Goal: Task Accomplishment & Management: Use online tool/utility

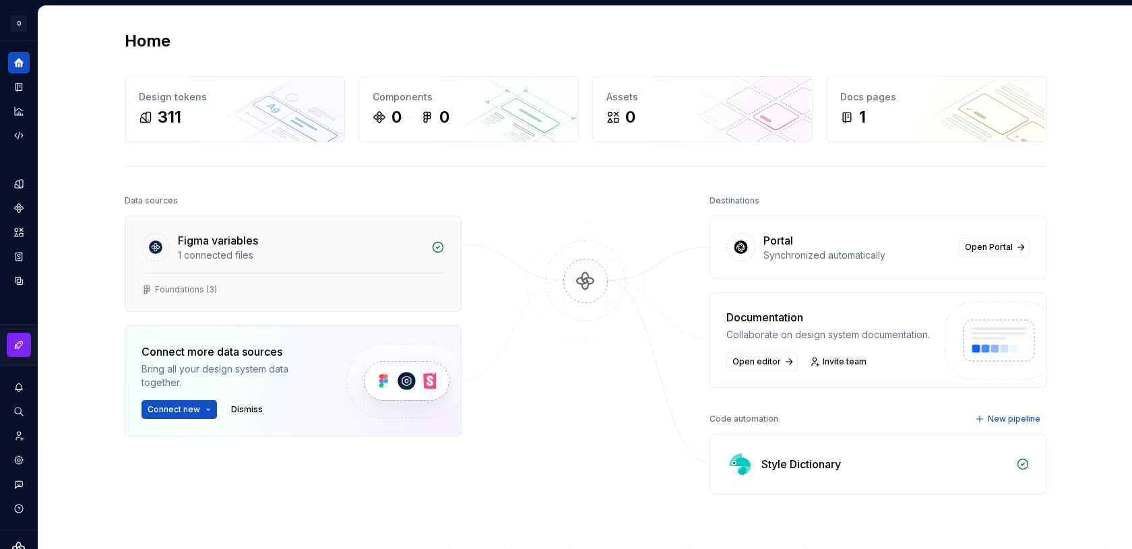
click at [258, 245] on div "Figma variables" at bounding box center [300, 241] width 245 height 16
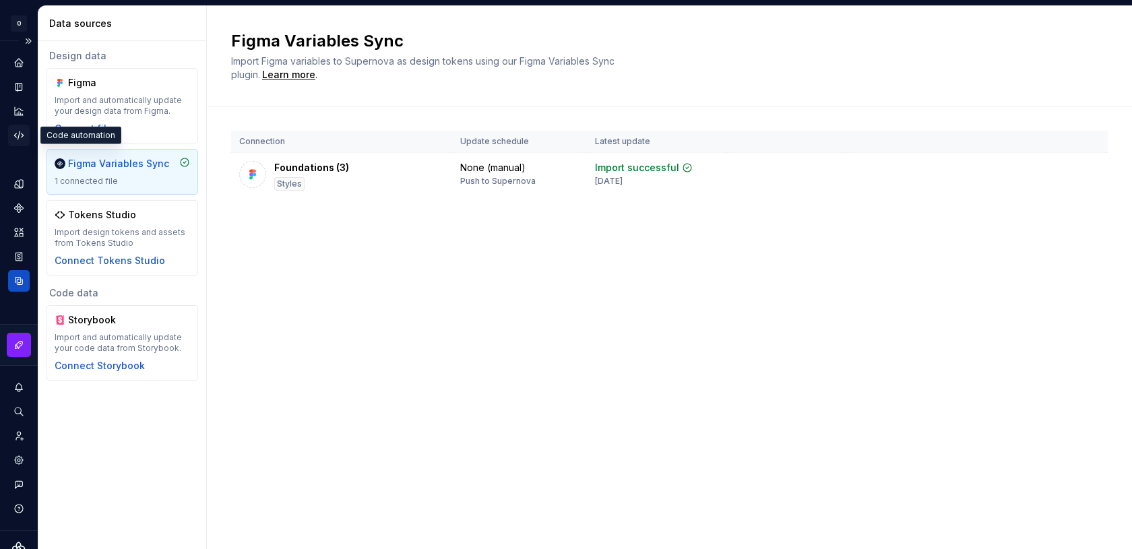
click at [13, 126] on div "Code automation" at bounding box center [19, 136] width 22 height 22
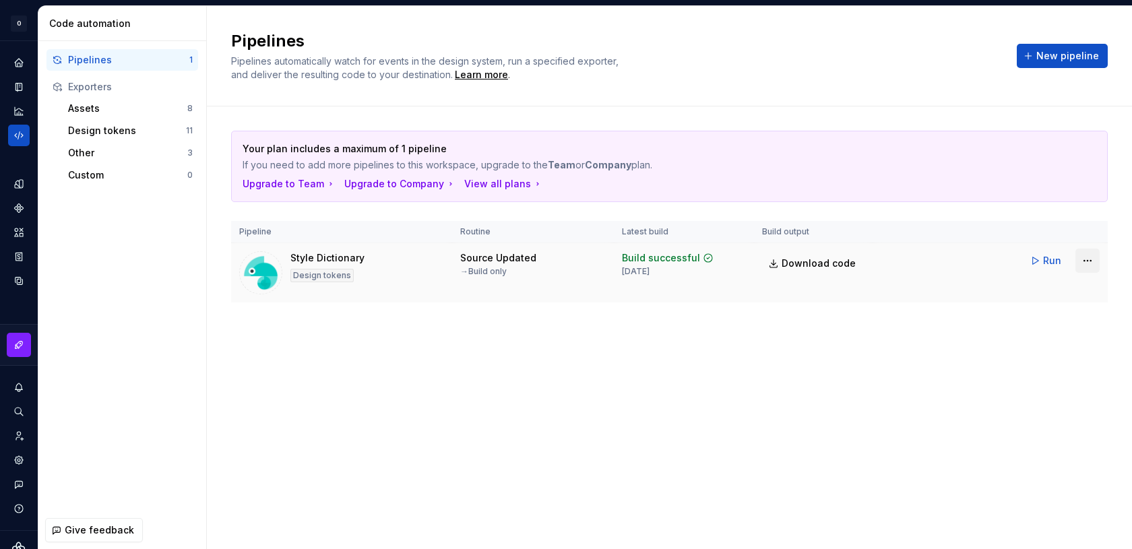
click at [1088, 253] on html "O Odyssey G Design system data Code automation Pipelines 1 Exporters Assets 8 D…" at bounding box center [566, 274] width 1132 height 549
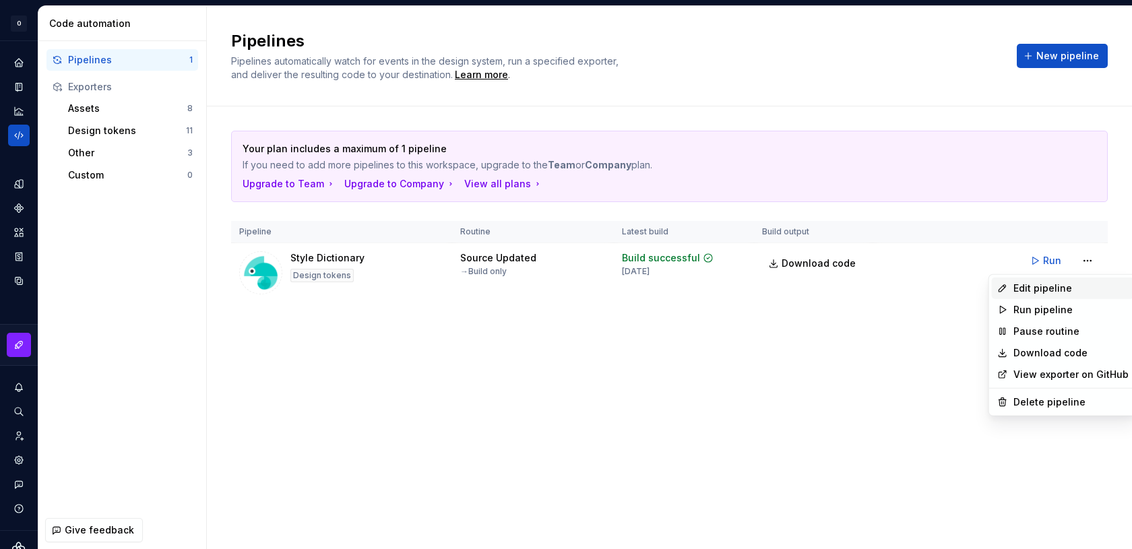
click at [1053, 284] on div "Edit pipeline" at bounding box center [1071, 288] width 115 height 13
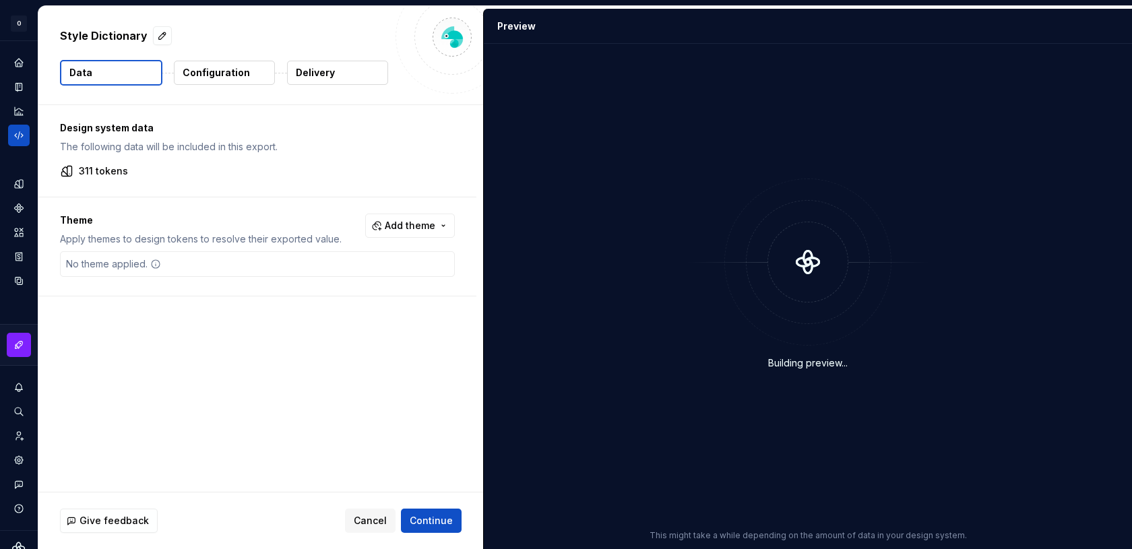
click at [228, 78] on p "Configuration" at bounding box center [216, 72] width 67 height 13
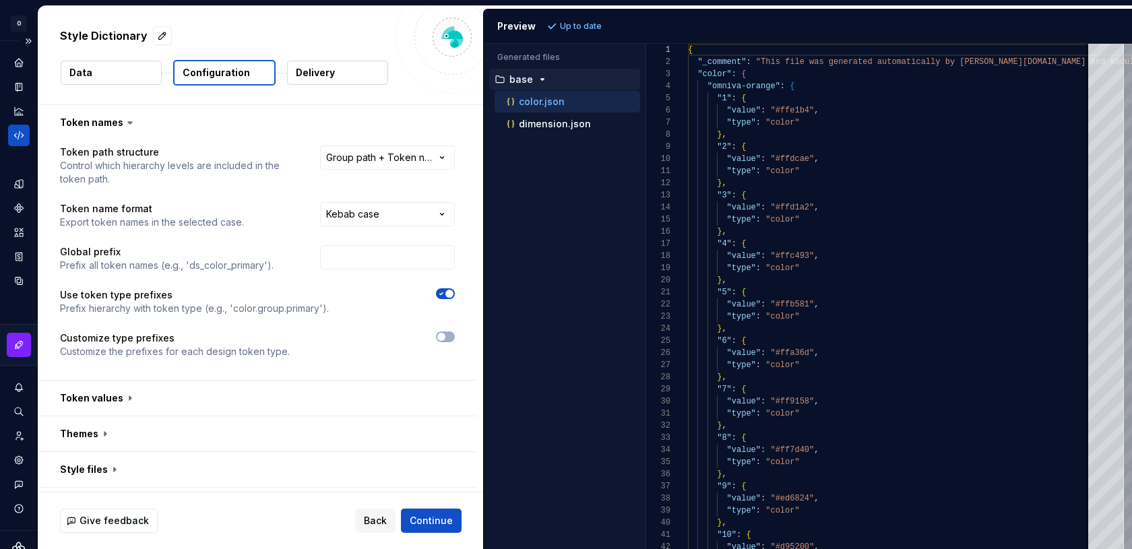
click at [22, 137] on icon "Code automation" at bounding box center [19, 135] width 12 height 12
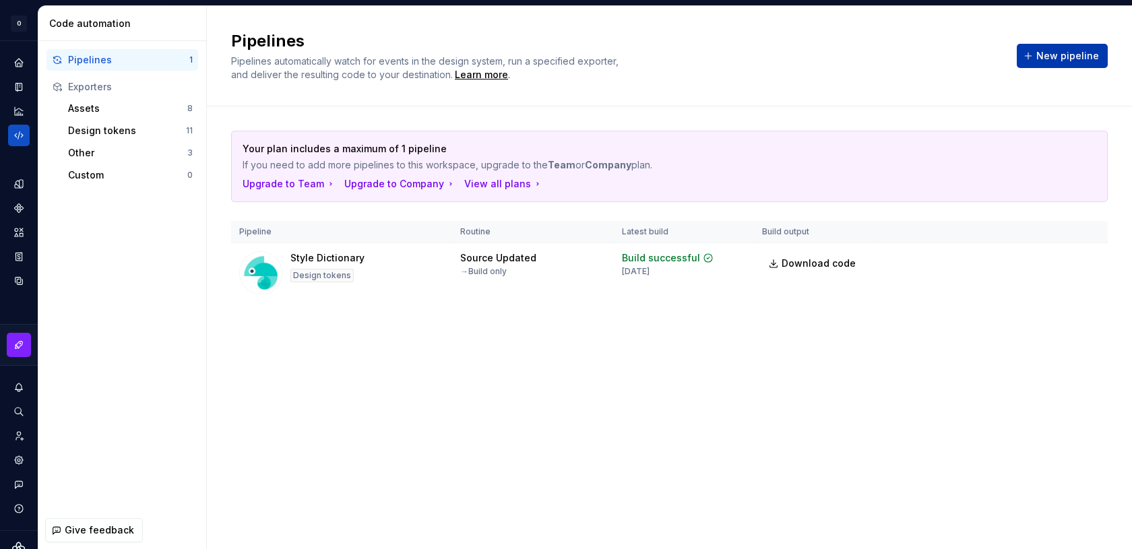
click at [1048, 61] on span "New pipeline" at bounding box center [1068, 55] width 63 height 13
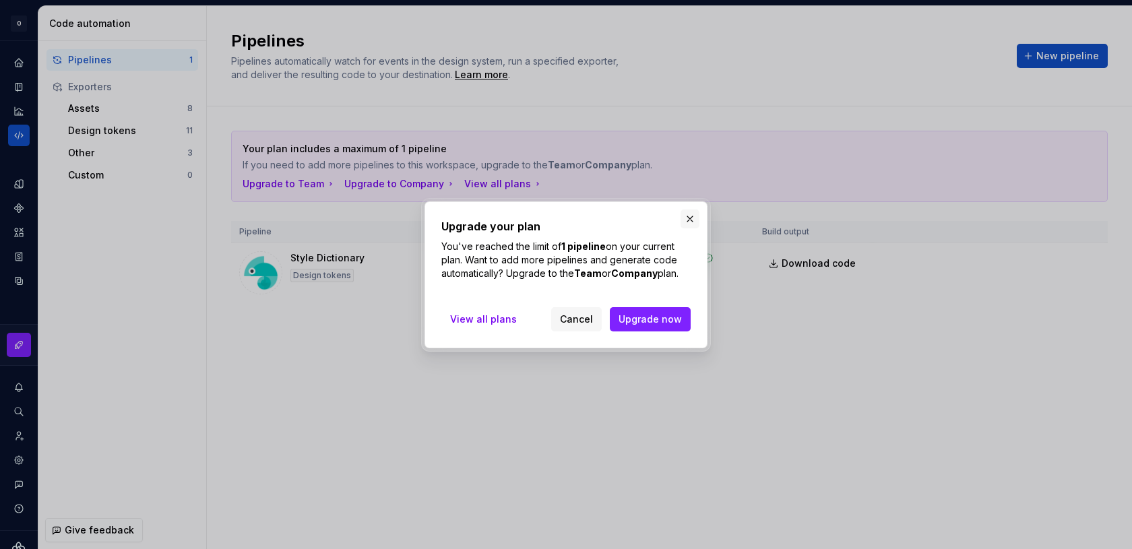
click at [687, 223] on button "button" at bounding box center [690, 219] width 19 height 19
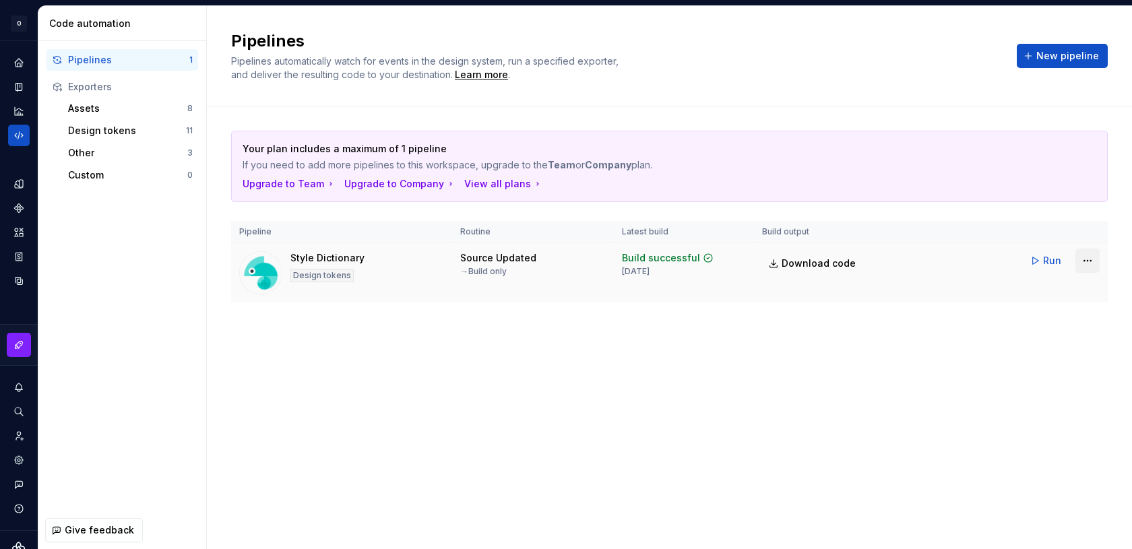
click at [1091, 259] on html "O Odyssey G Design system data Code automation Pipelines 1 Exporters Assets 8 D…" at bounding box center [566, 274] width 1132 height 549
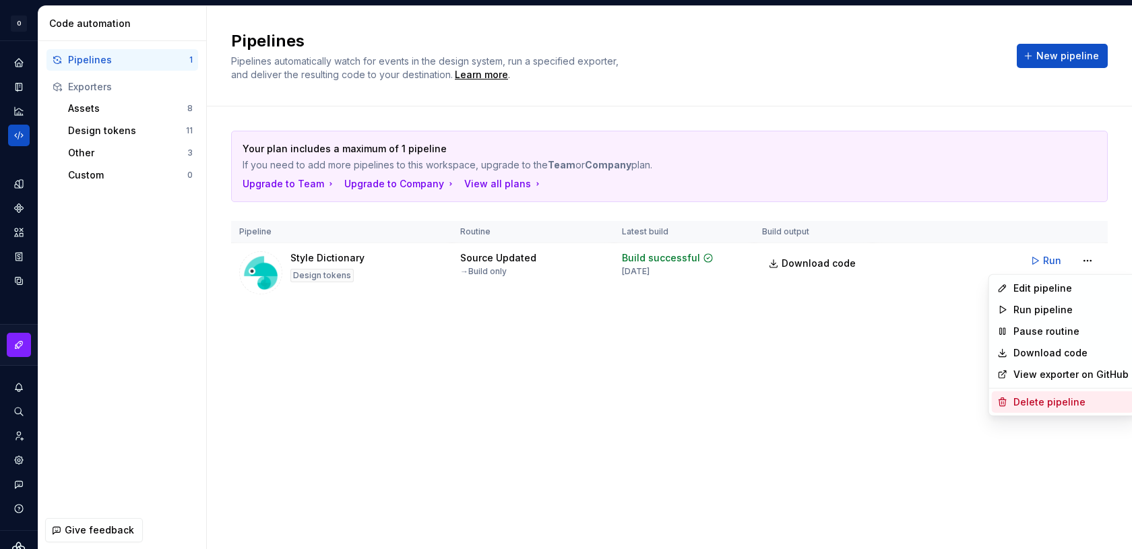
click at [1040, 398] on div "Delete pipeline" at bounding box center [1071, 402] width 115 height 13
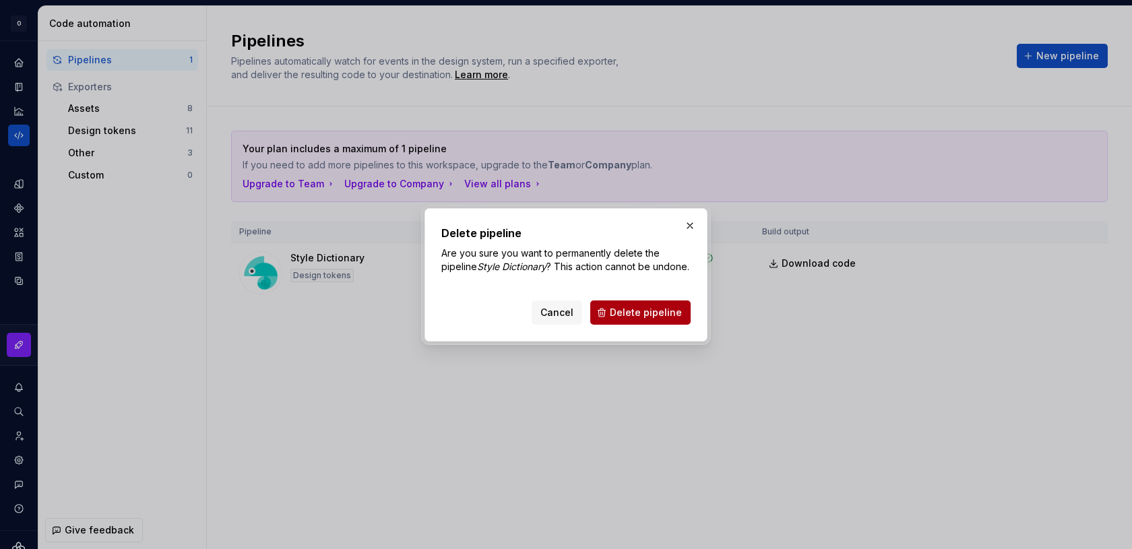
click at [660, 319] on span "Delete pipeline" at bounding box center [646, 312] width 72 height 13
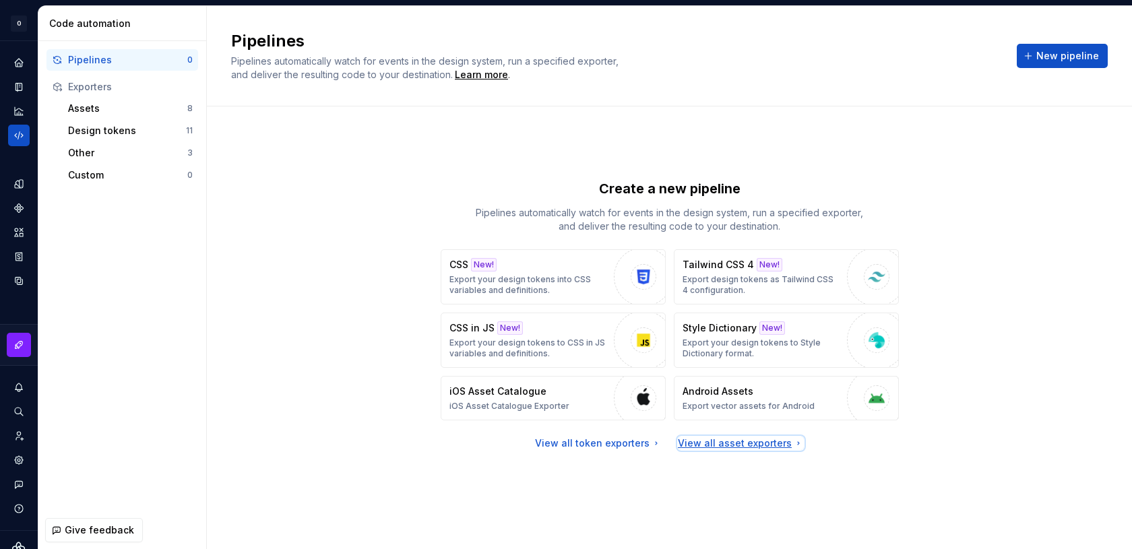
click at [696, 446] on div "View all asset exporters" at bounding box center [741, 443] width 126 height 13
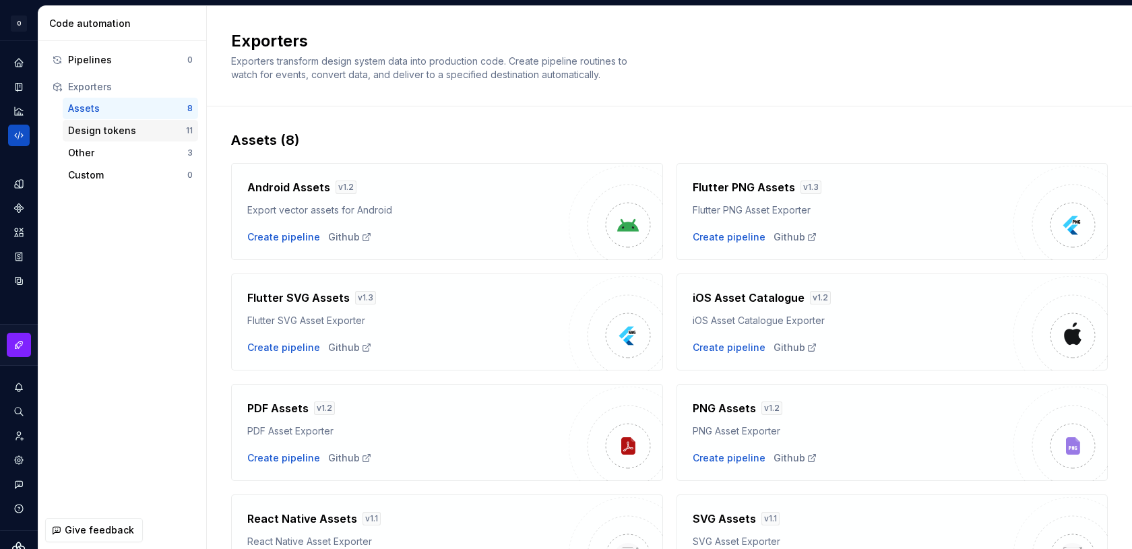
click at [109, 129] on div "Design tokens" at bounding box center [127, 130] width 118 height 13
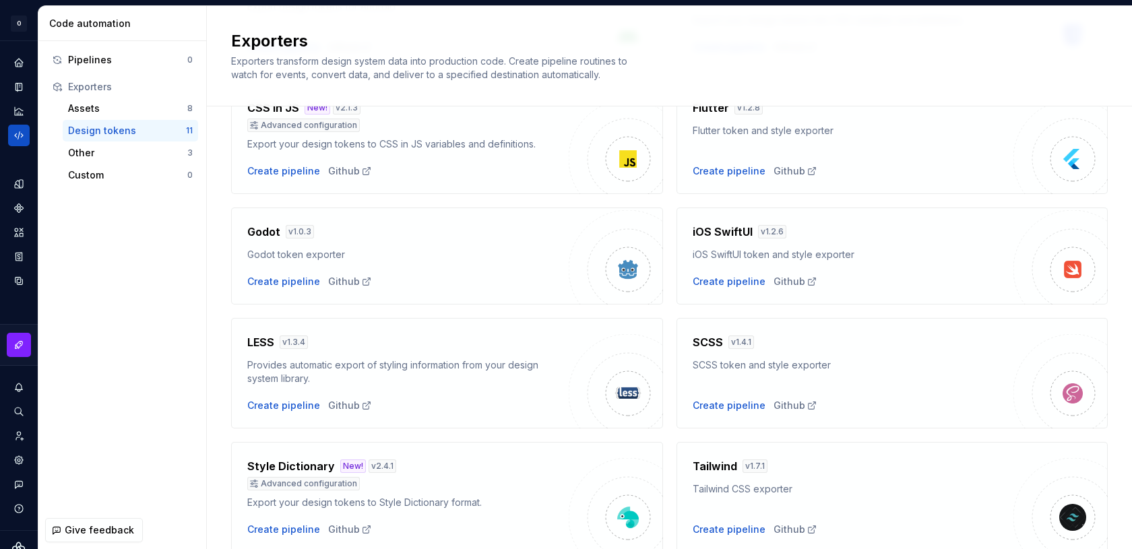
scroll to position [227, 0]
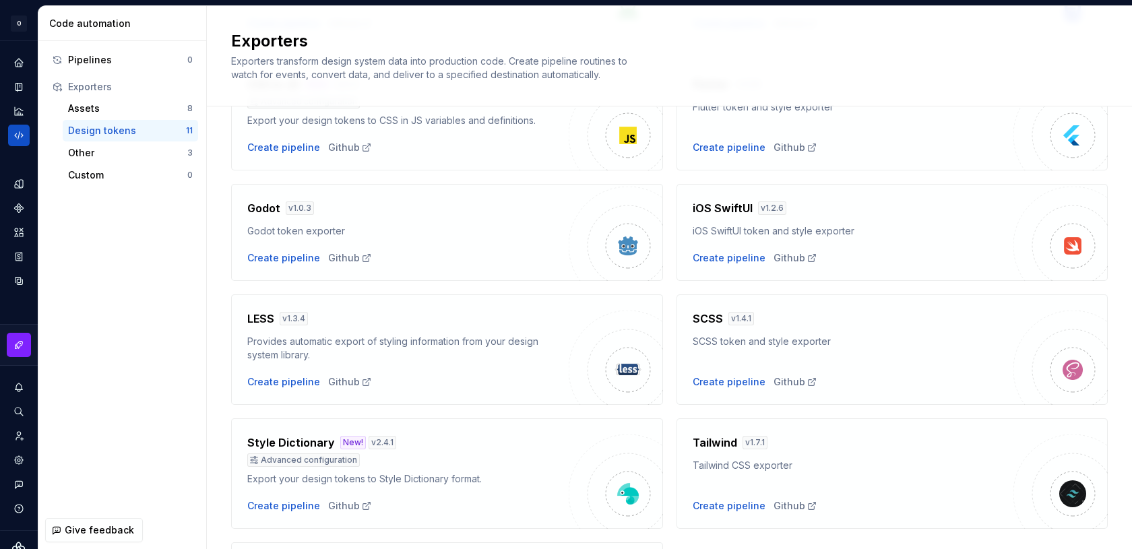
click at [264, 433] on div "Style Dictionary New! v 2.4.1 Advanced configuration Export your design tokens …" at bounding box center [447, 474] width 432 height 111
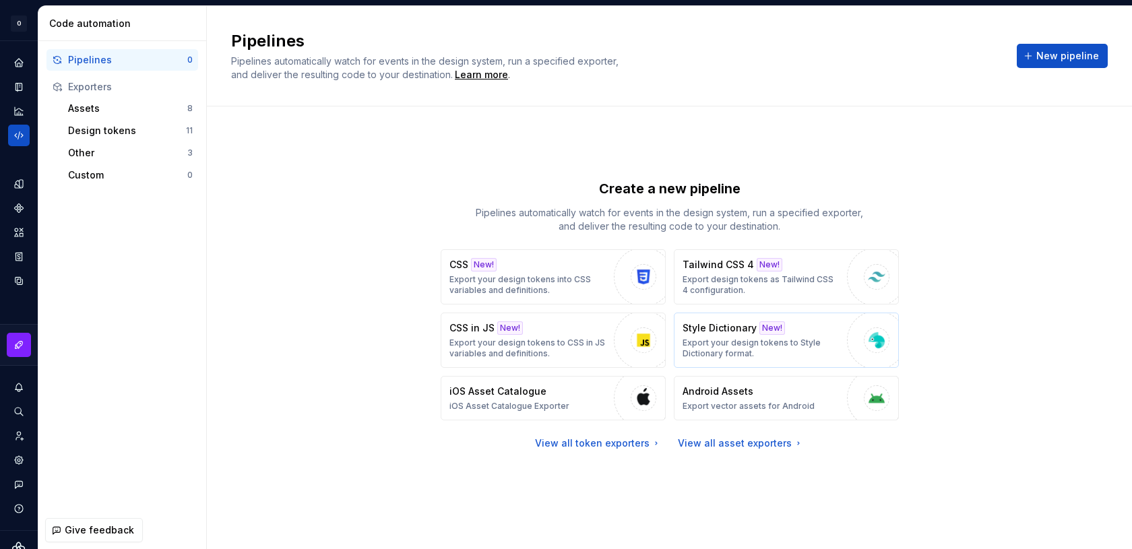
click at [729, 322] on p "Style Dictionary" at bounding box center [720, 327] width 74 height 13
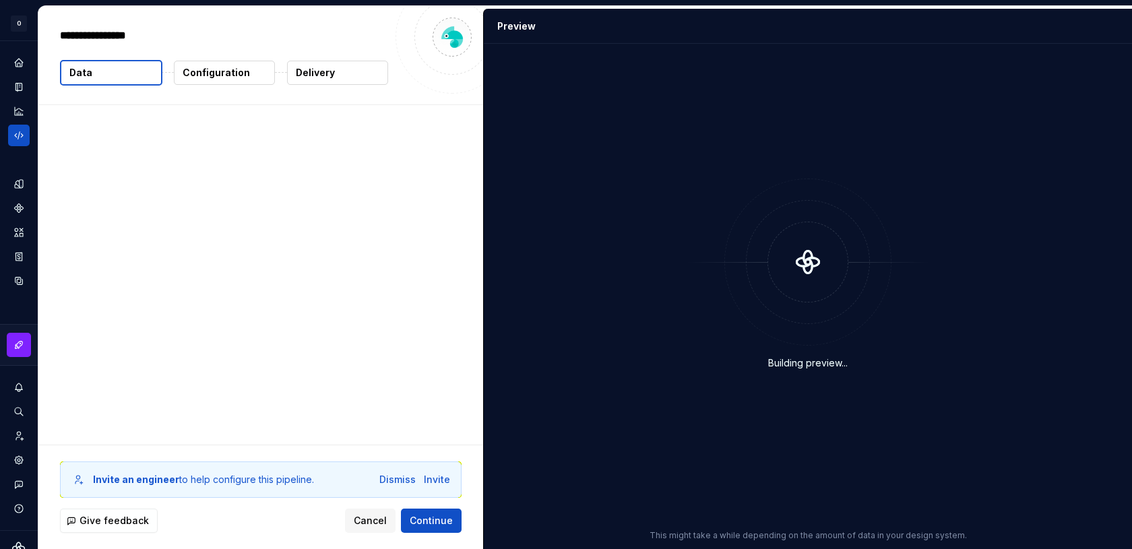
type textarea "*"
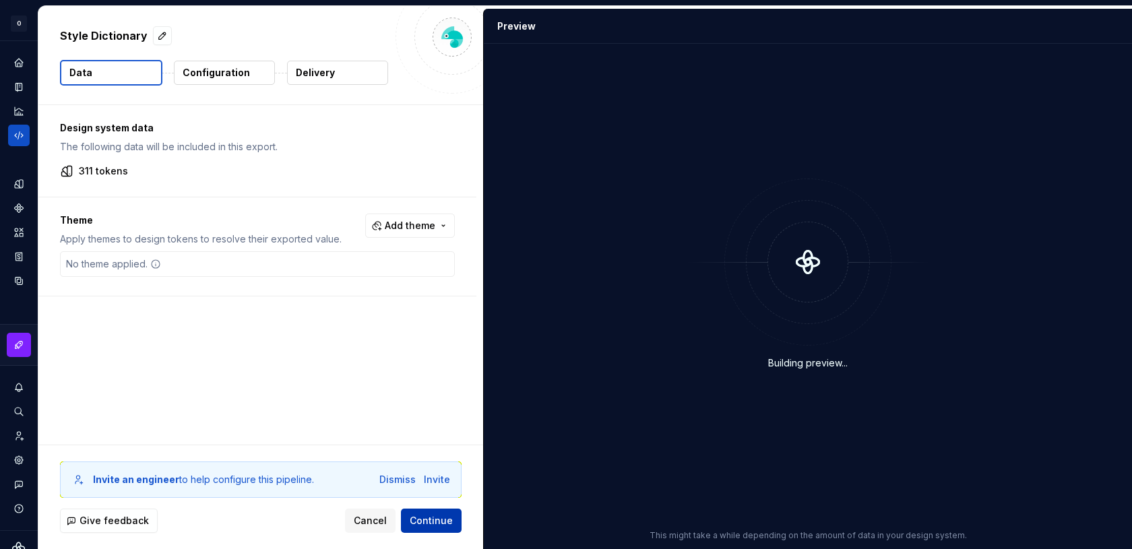
click at [427, 521] on span "Continue" at bounding box center [431, 520] width 43 height 13
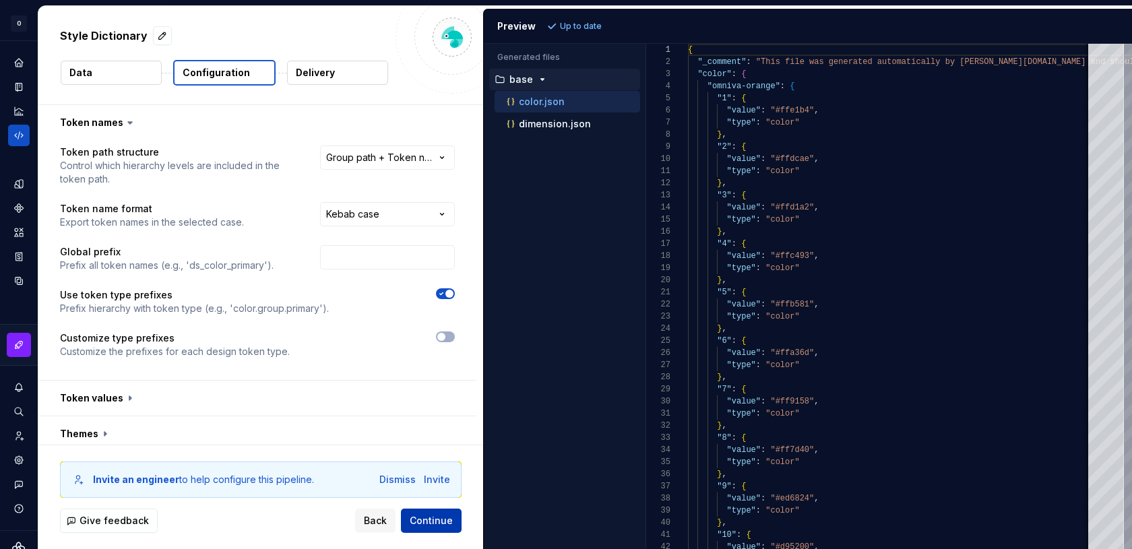
click at [431, 526] on span "Continue" at bounding box center [431, 520] width 43 height 13
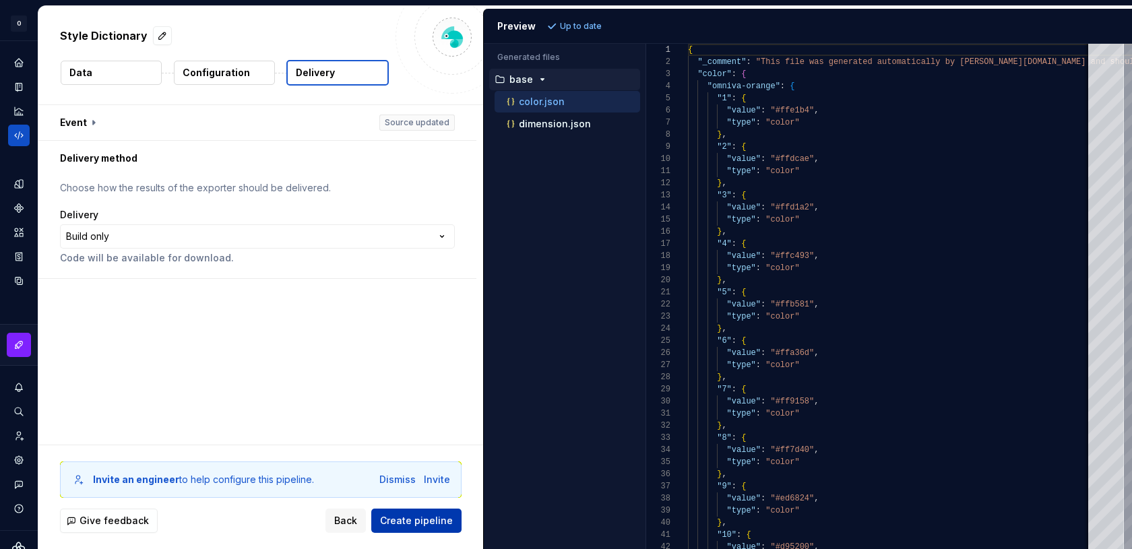
click at [431, 526] on span "Create pipeline" at bounding box center [416, 520] width 73 height 13
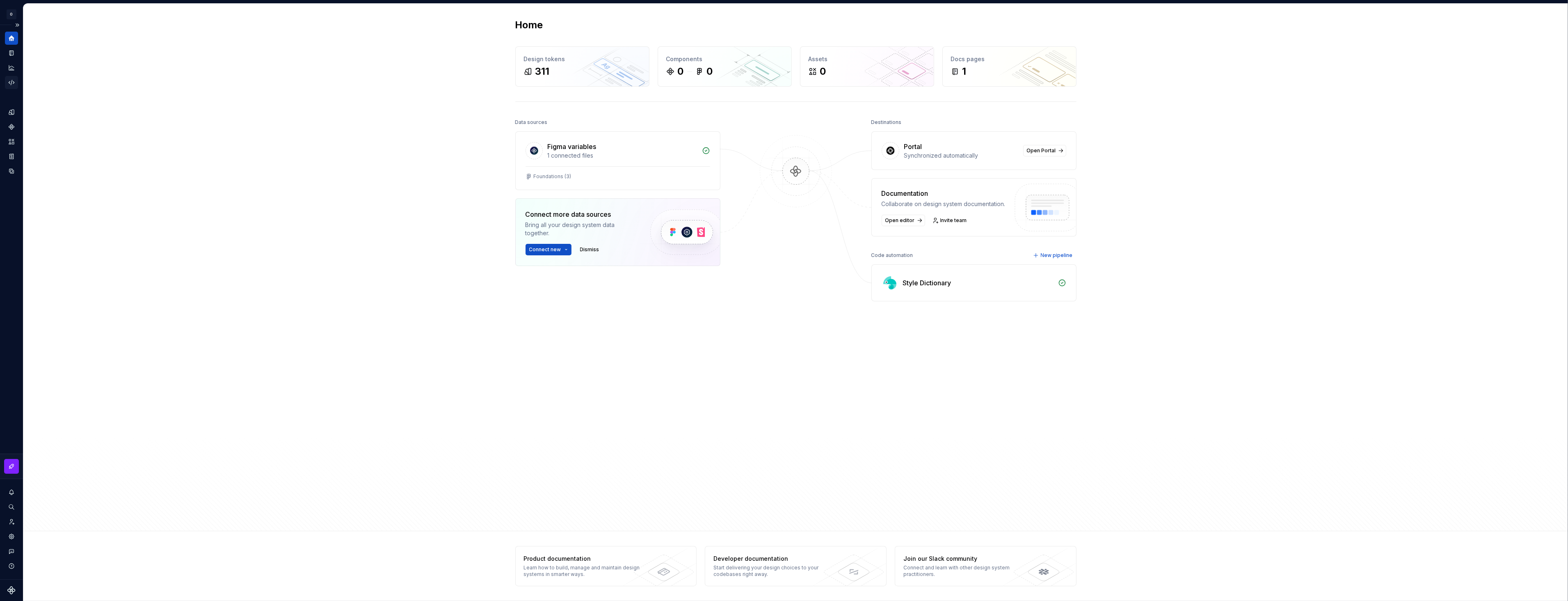
click at [14, 80] on icon "Code automation" at bounding box center [12, 82] width 7 height 7
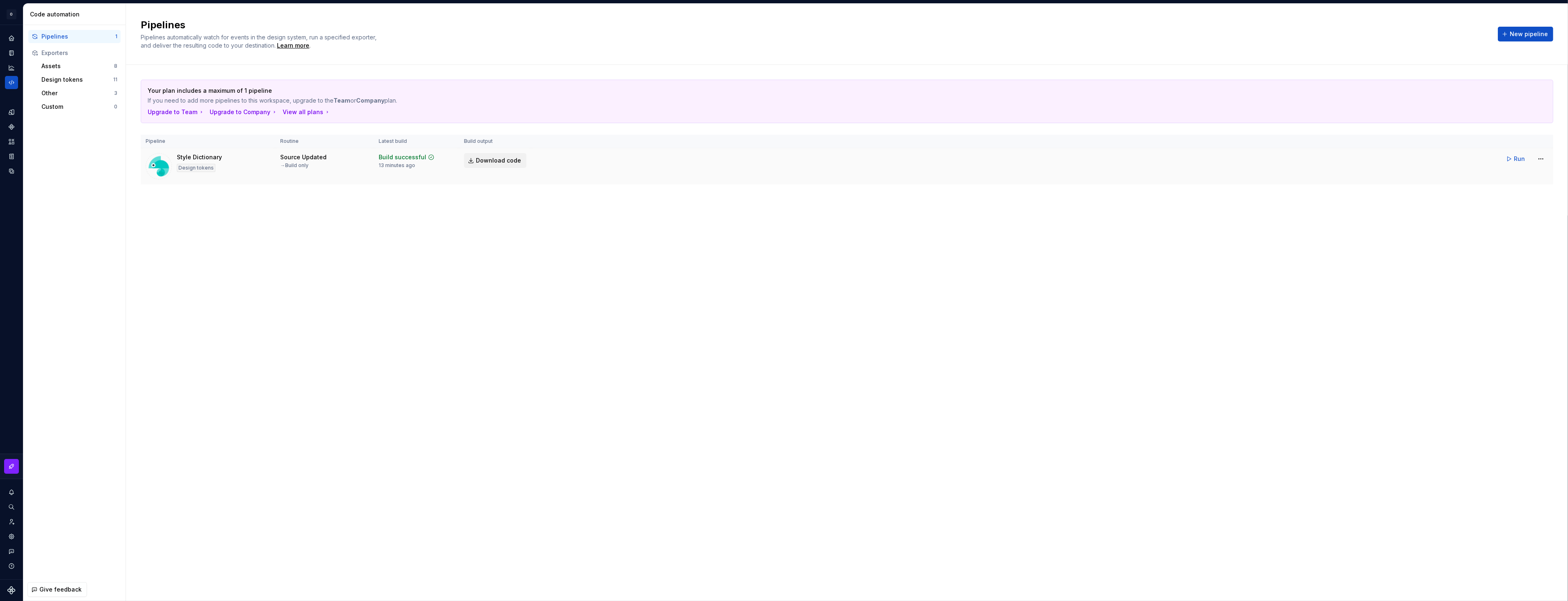
click at [497, 160] on span "Download code" at bounding box center [499, 160] width 45 height 8
